Goal: Find specific page/section: Find specific page/section

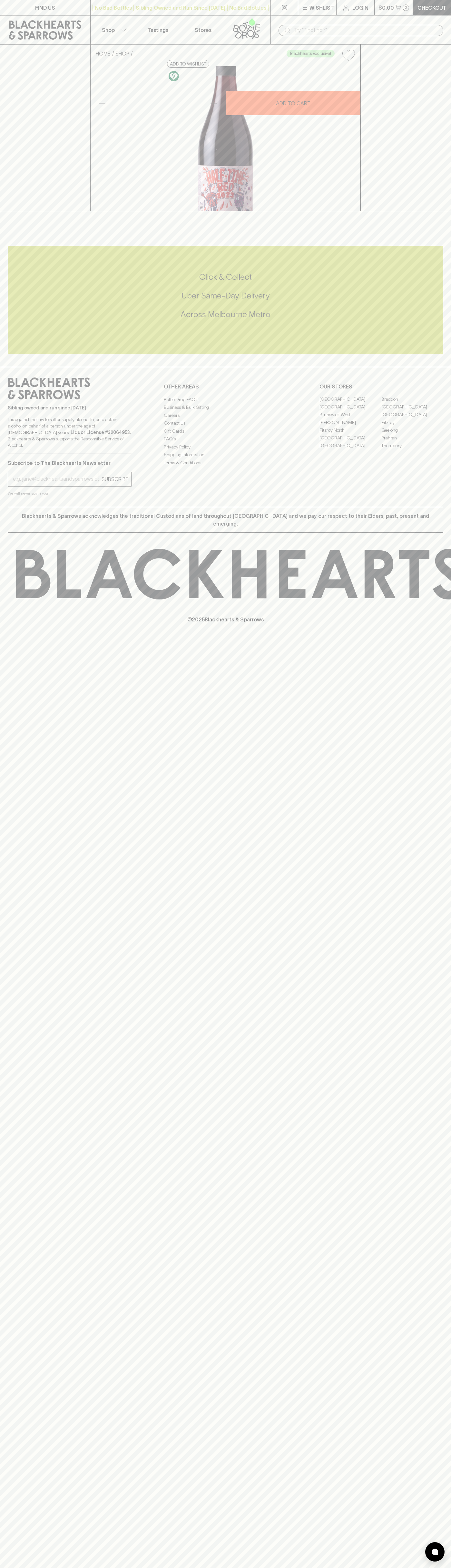
click at [210, 19] on link "Stores" at bounding box center [203, 30] width 45 height 29
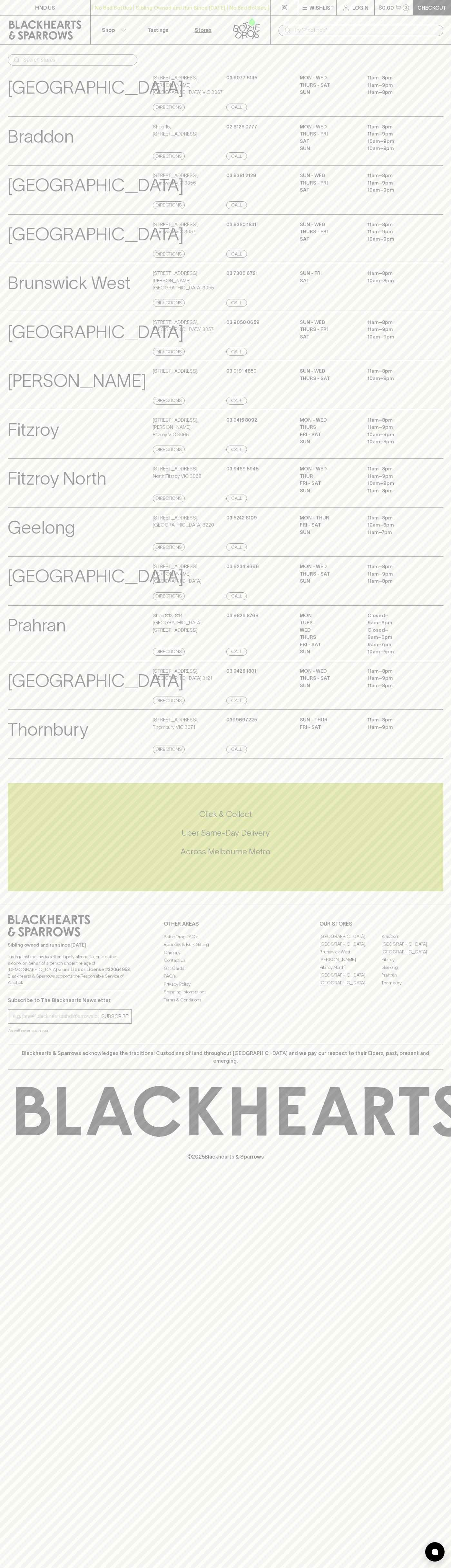
click at [446, 24] on div "​" at bounding box center [361, 30] width 180 height 29
click at [123, 1568] on html "FIND US | No Bad Bottles | Sibling Owned and Run Since 2006 | No Bad Bottles | …" at bounding box center [226, 784] width 451 height 1568
click at [18, 246] on p "[GEOGRAPHIC_DATA]" at bounding box center [96, 234] width 176 height 27
